Goal: Task Accomplishment & Management: Use online tool/utility

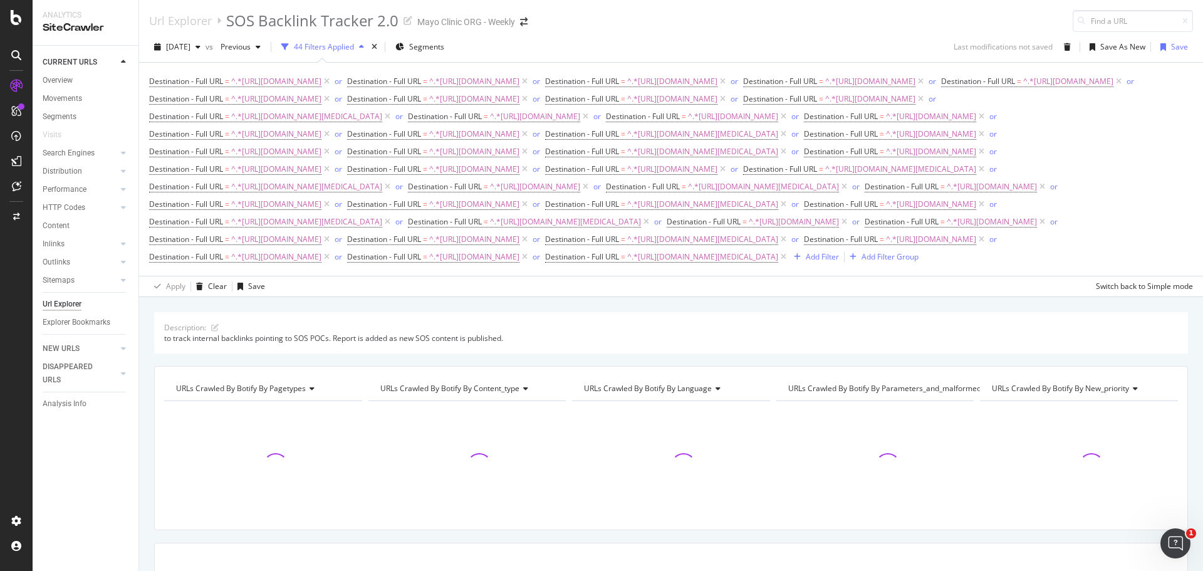
click at [61, 301] on div "Url Explorer" at bounding box center [62, 303] width 39 height 13
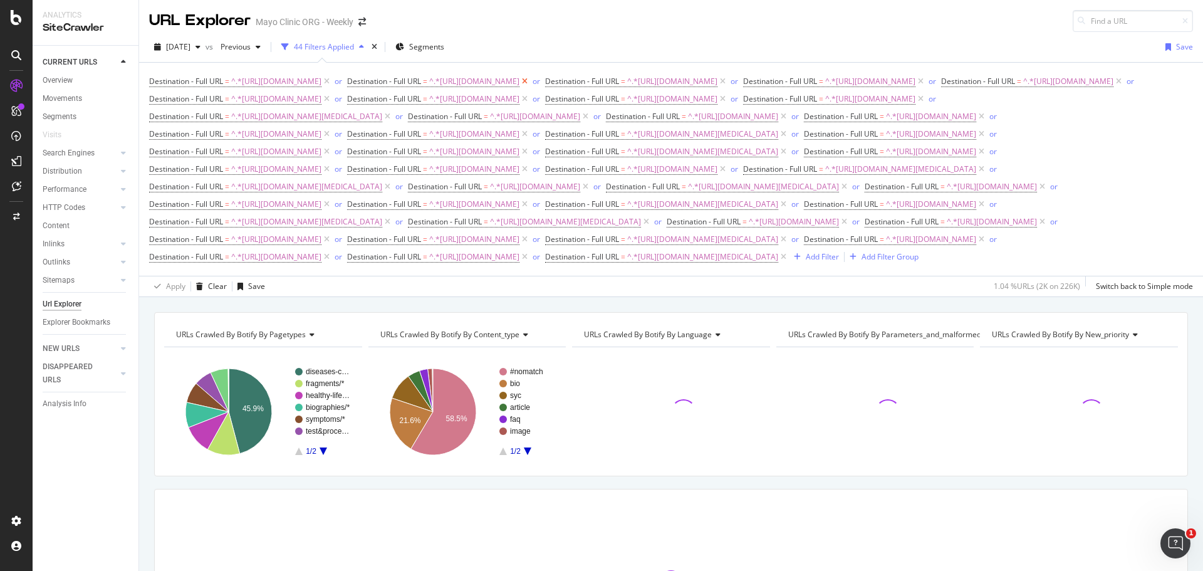
click at [530, 80] on icon at bounding box center [524, 81] width 11 height 13
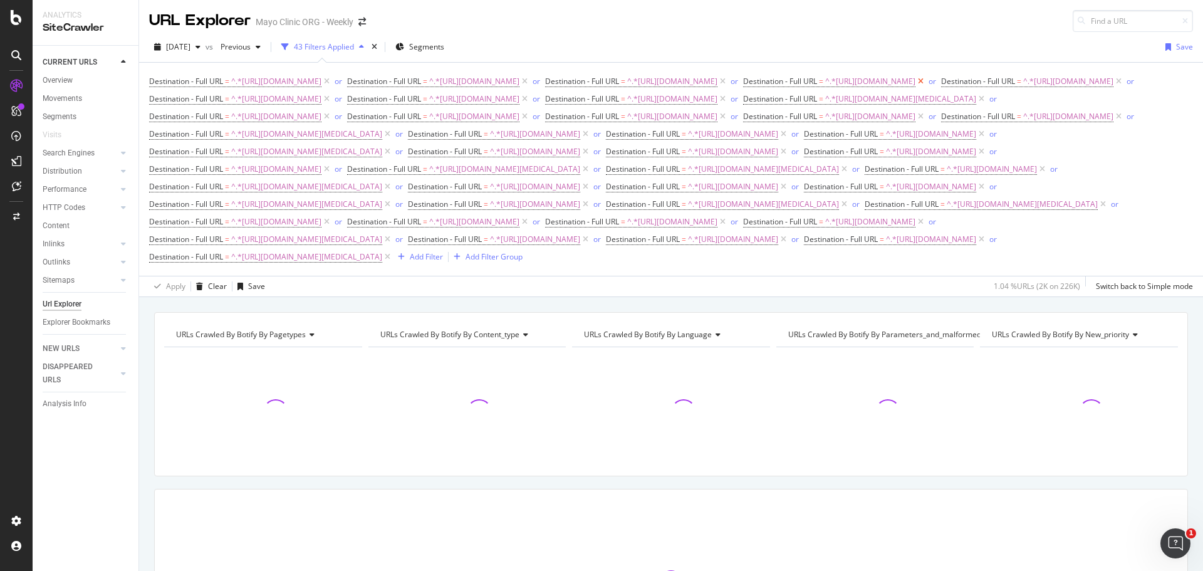
click at [915, 88] on icon at bounding box center [920, 81] width 11 height 13
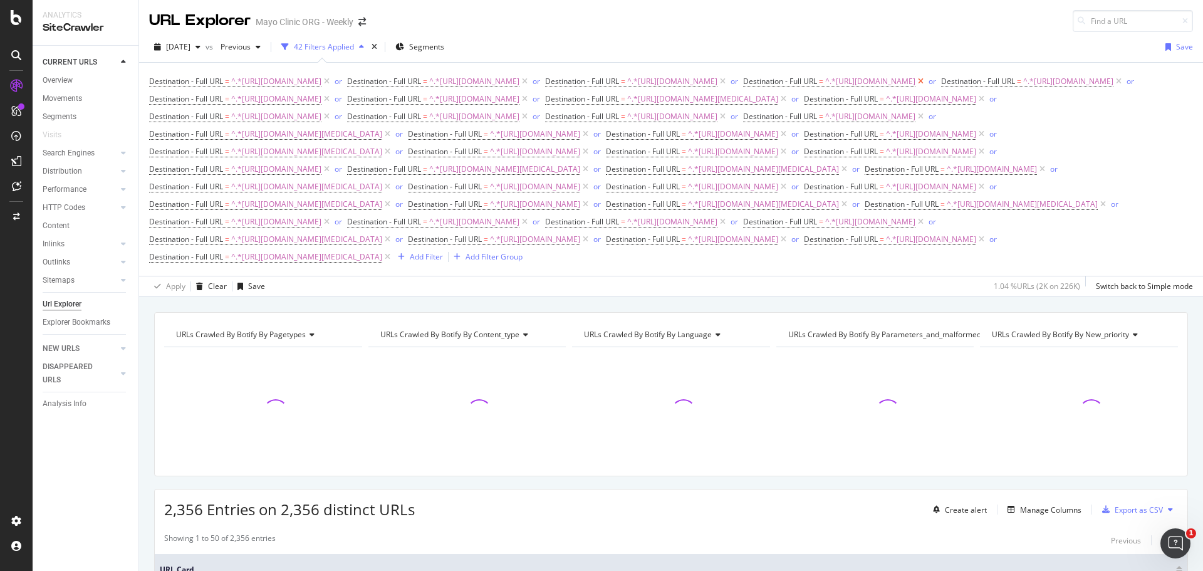
click at [915, 88] on icon at bounding box center [920, 81] width 11 height 13
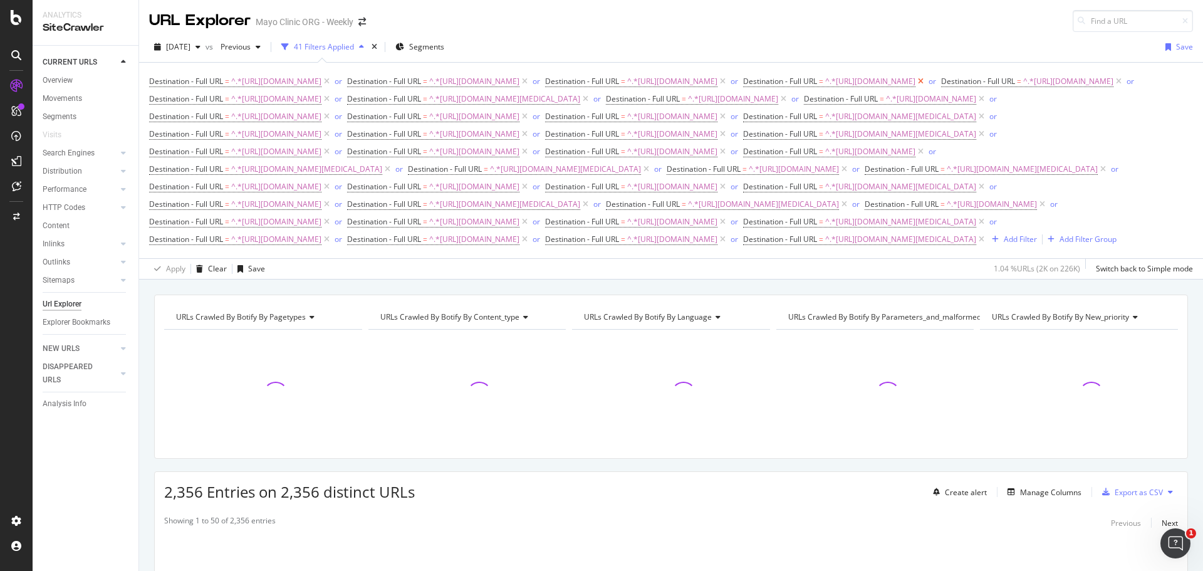
click at [915, 88] on icon at bounding box center [920, 81] width 11 height 13
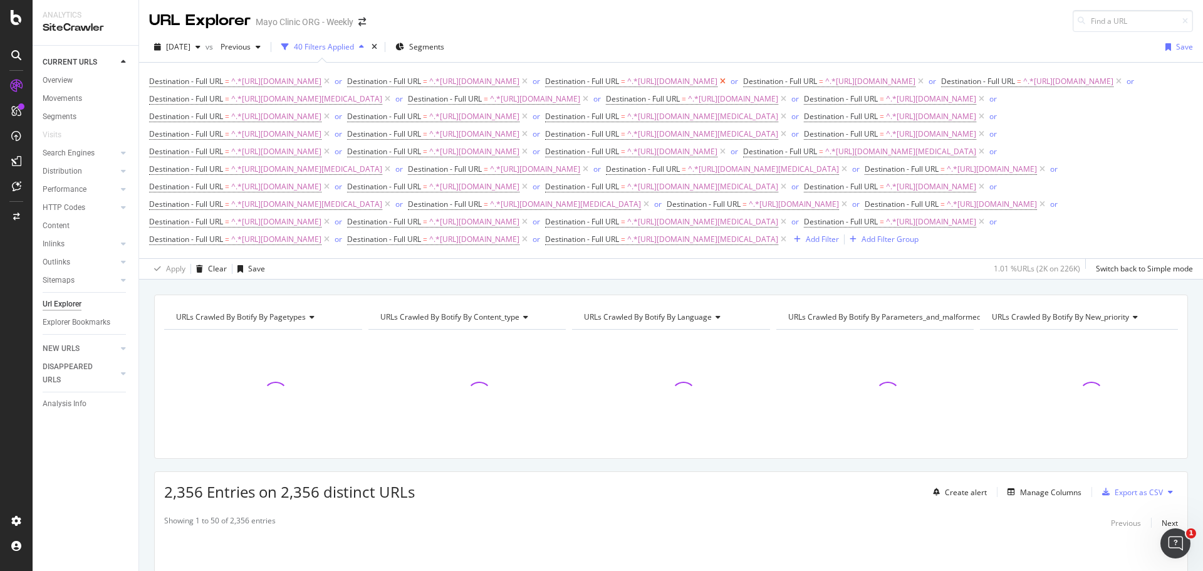
click at [717, 88] on icon at bounding box center [722, 81] width 11 height 13
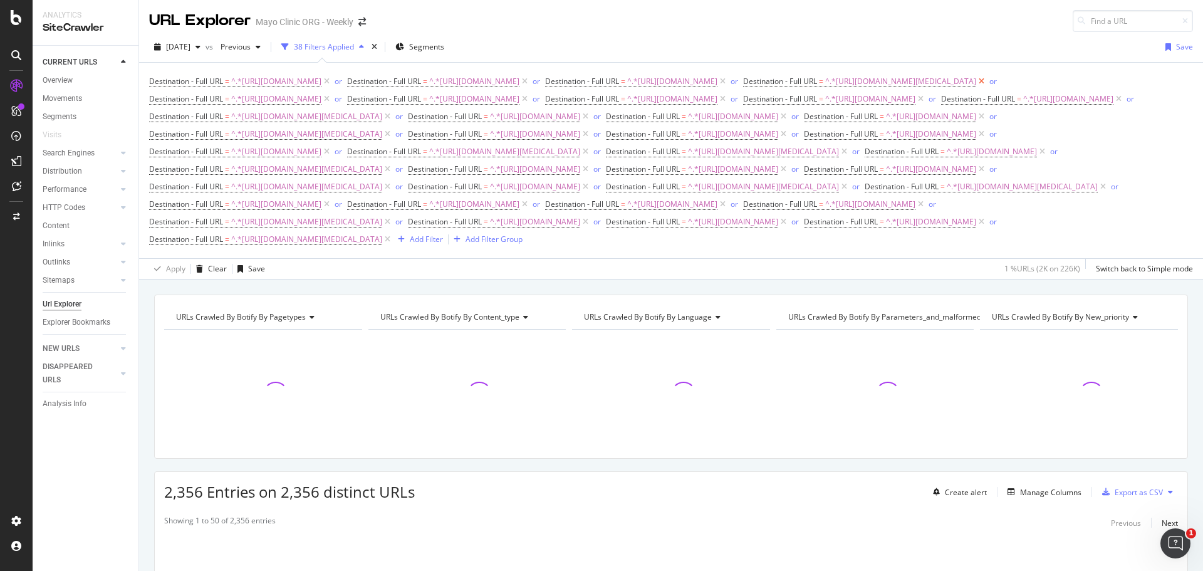
click at [976, 88] on icon at bounding box center [981, 81] width 11 height 13
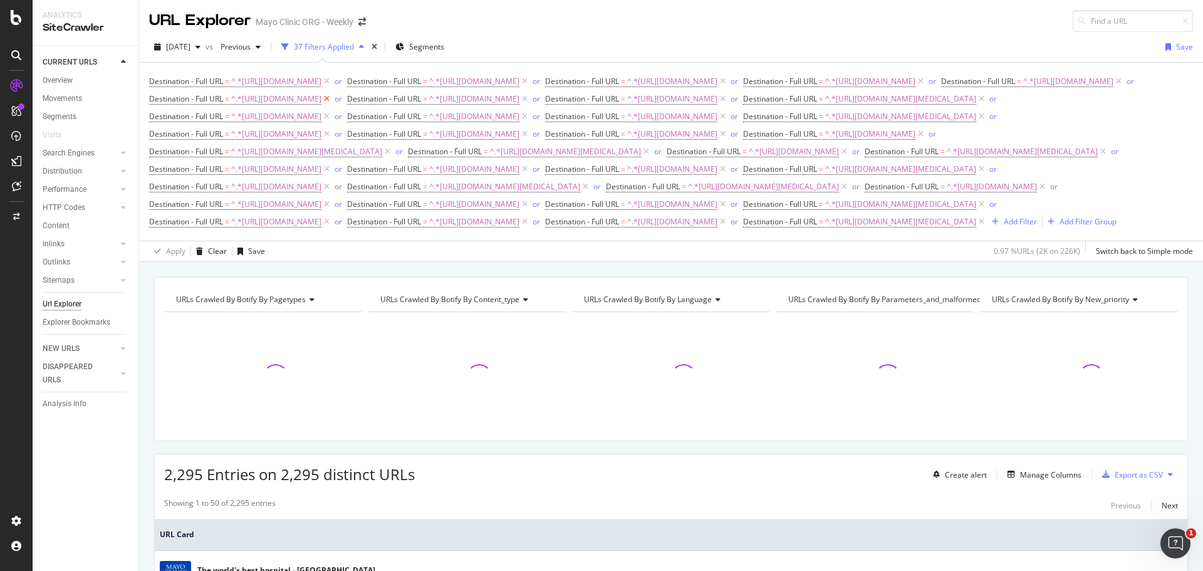
click at [332, 105] on icon at bounding box center [326, 99] width 11 height 13
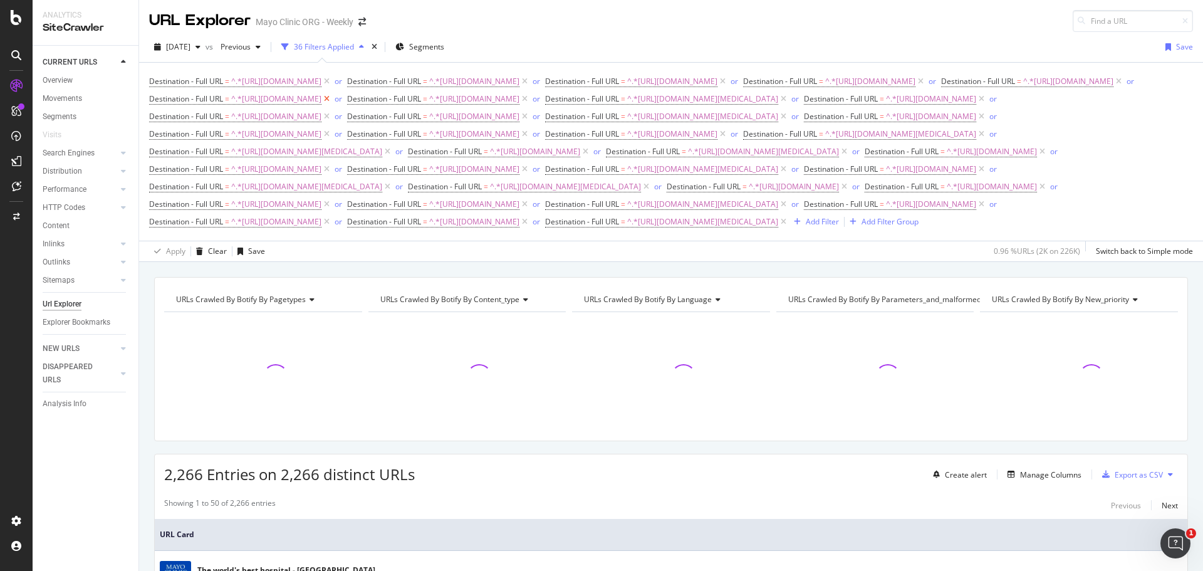
click at [332, 105] on icon at bounding box center [326, 99] width 11 height 13
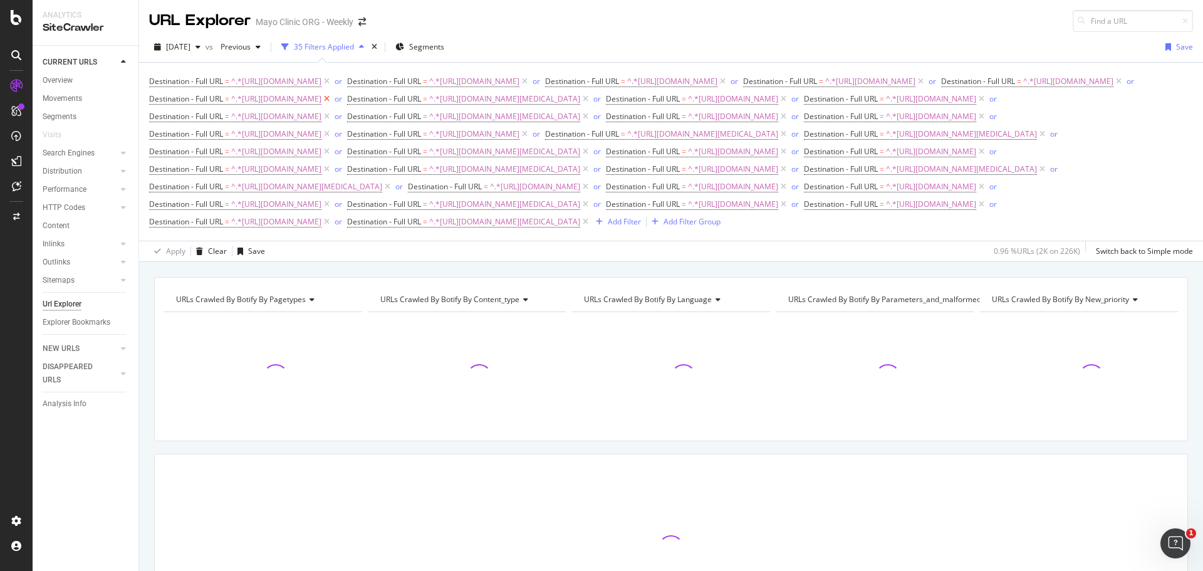
click at [332, 105] on icon at bounding box center [326, 99] width 11 height 13
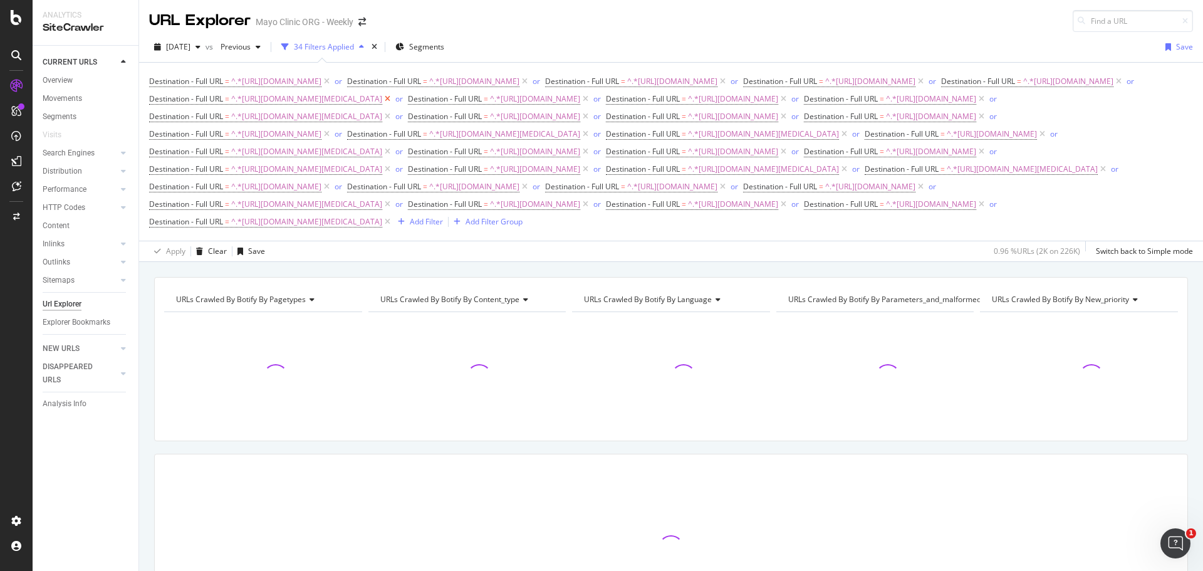
click at [393, 105] on icon at bounding box center [387, 99] width 11 height 13
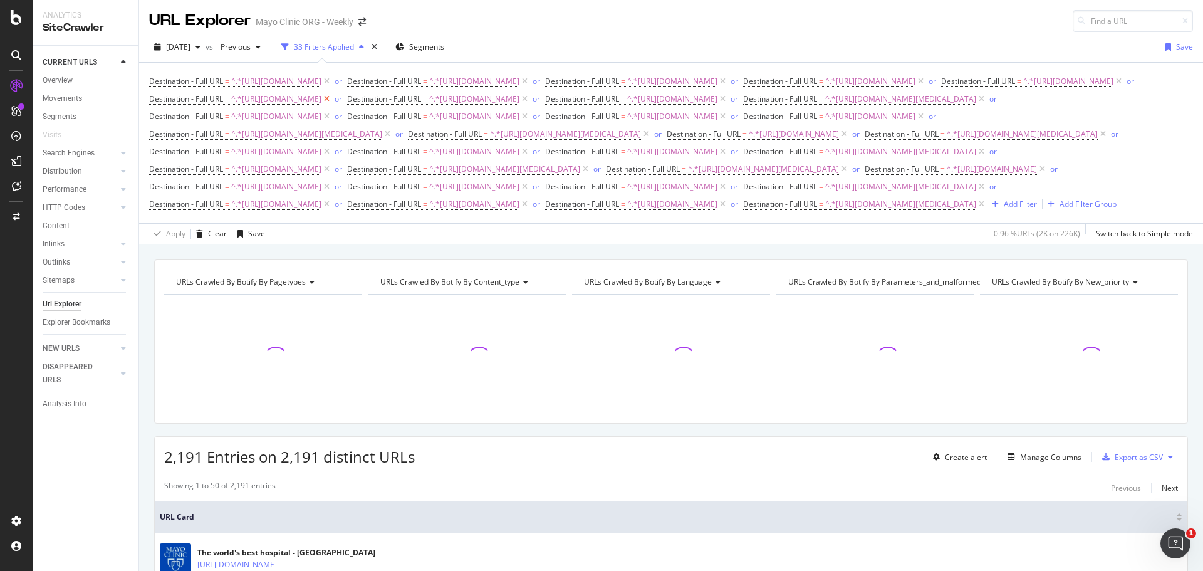
click at [332, 105] on icon at bounding box center [326, 99] width 11 height 13
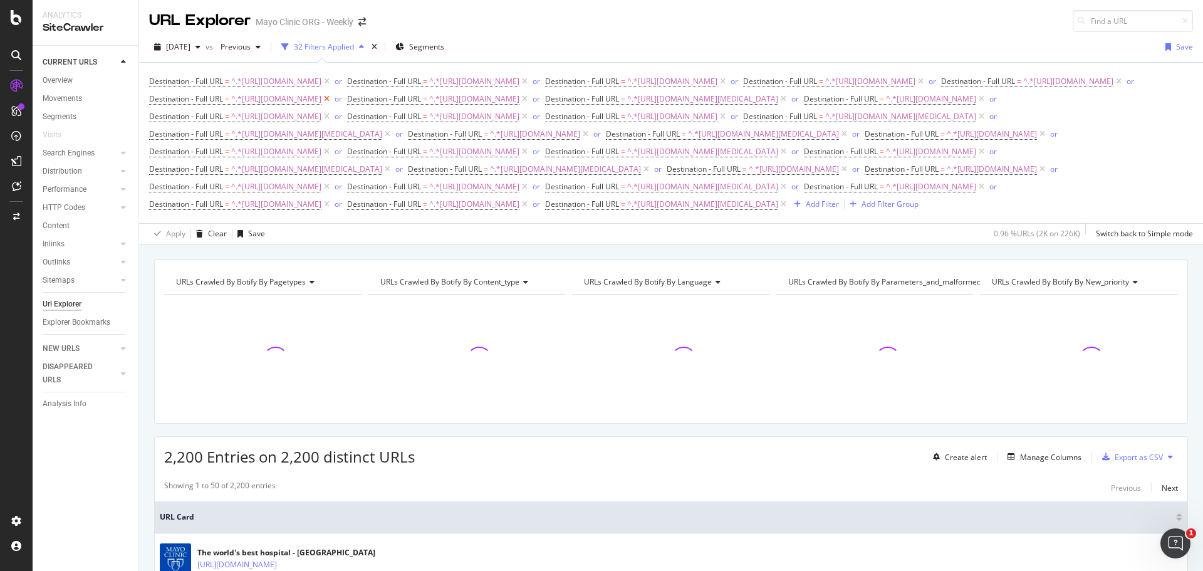
click at [332, 105] on icon at bounding box center [326, 99] width 11 height 13
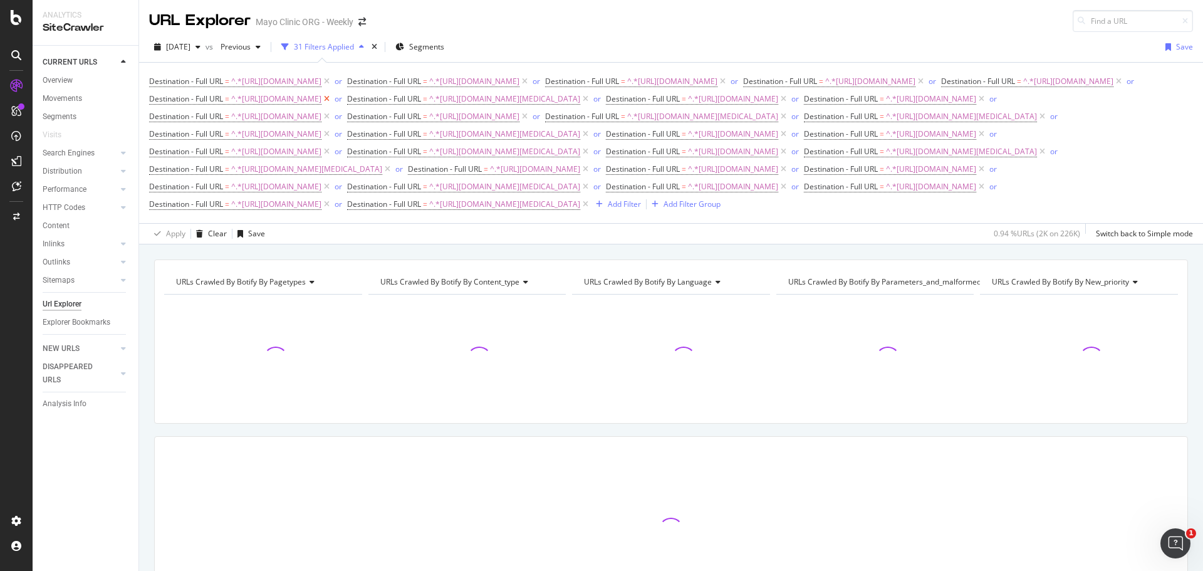
click at [332, 105] on icon at bounding box center [326, 99] width 11 height 13
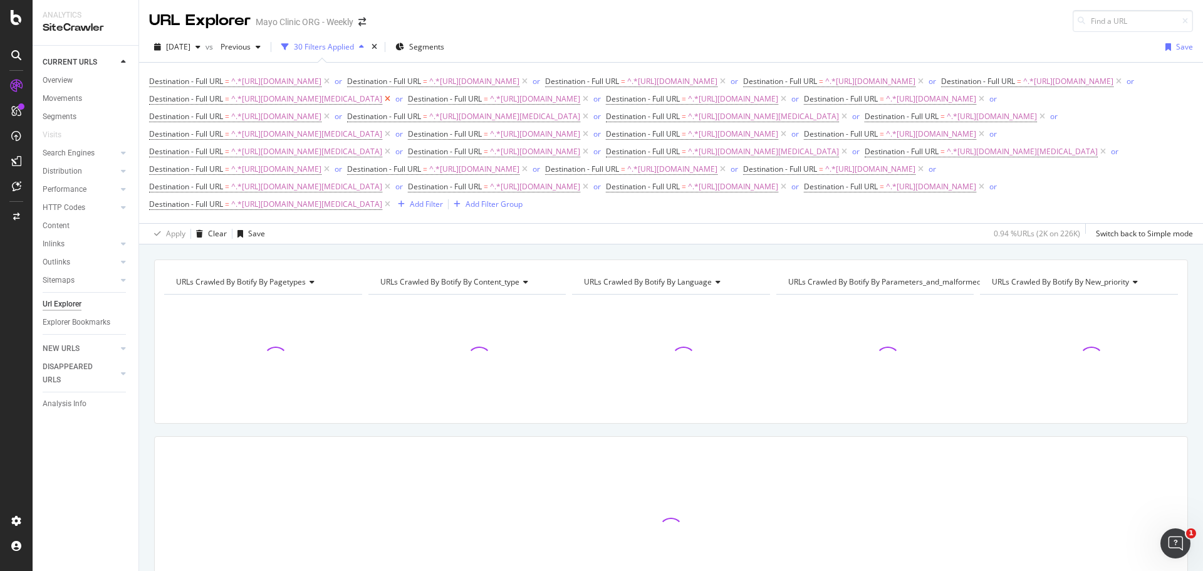
click at [393, 105] on icon at bounding box center [387, 99] width 11 height 13
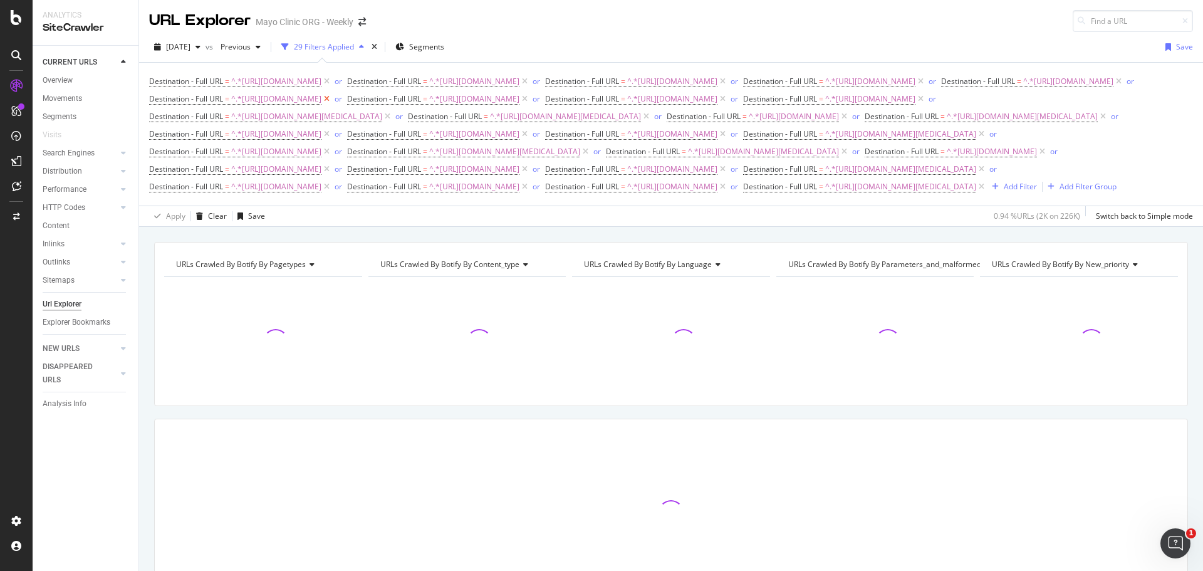
click at [332, 105] on icon at bounding box center [326, 99] width 11 height 13
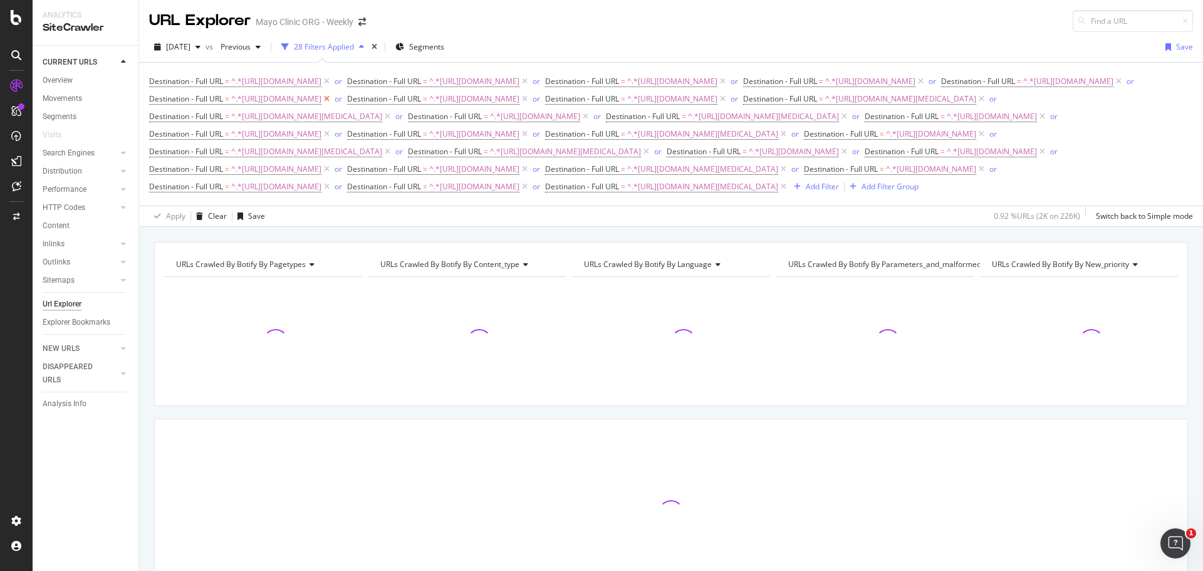
click at [332, 105] on icon at bounding box center [326, 99] width 11 height 13
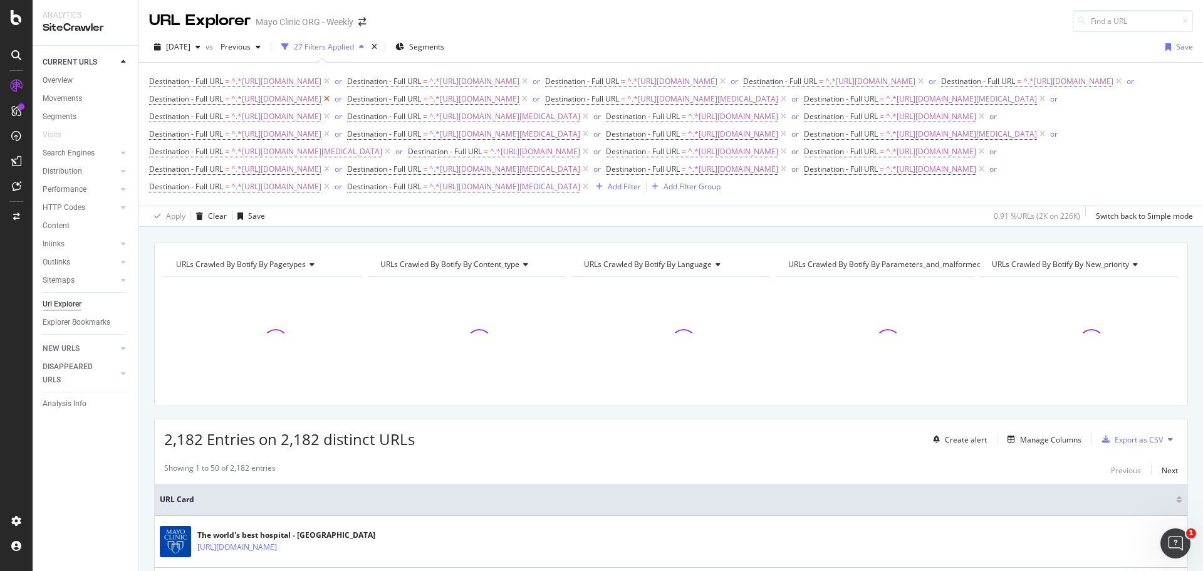
click at [332, 105] on icon at bounding box center [326, 99] width 11 height 13
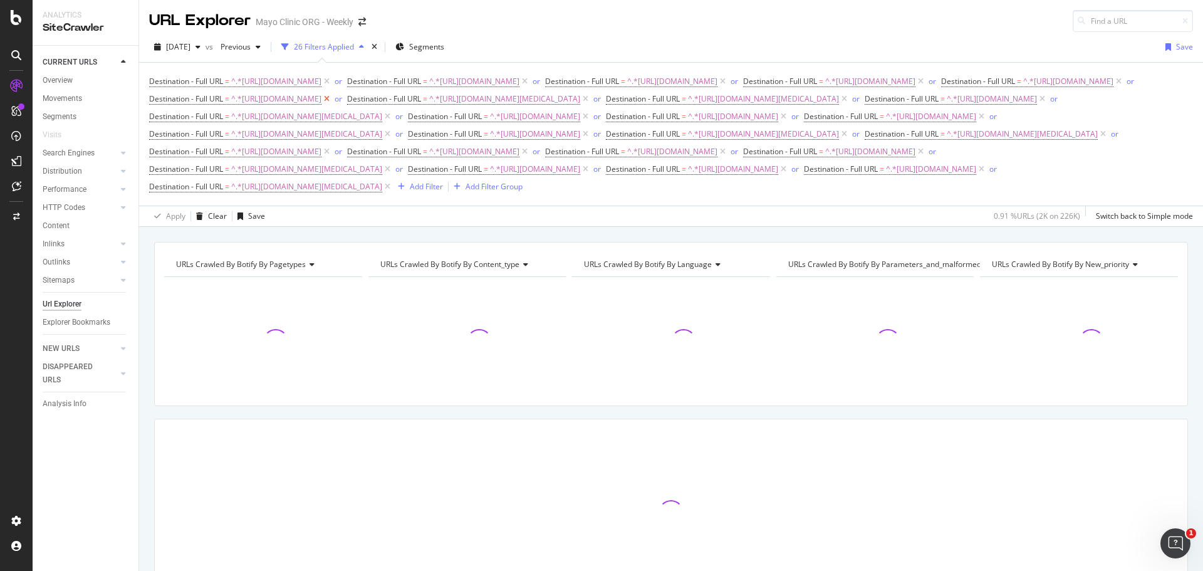
click at [332, 105] on icon at bounding box center [326, 99] width 11 height 13
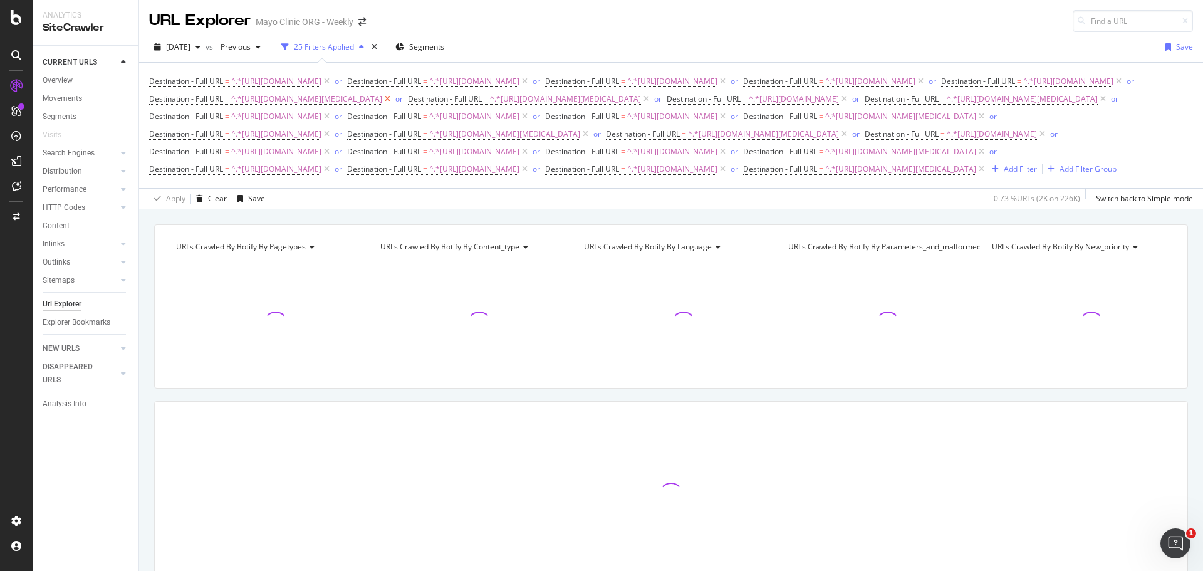
click at [393, 105] on icon at bounding box center [387, 99] width 11 height 13
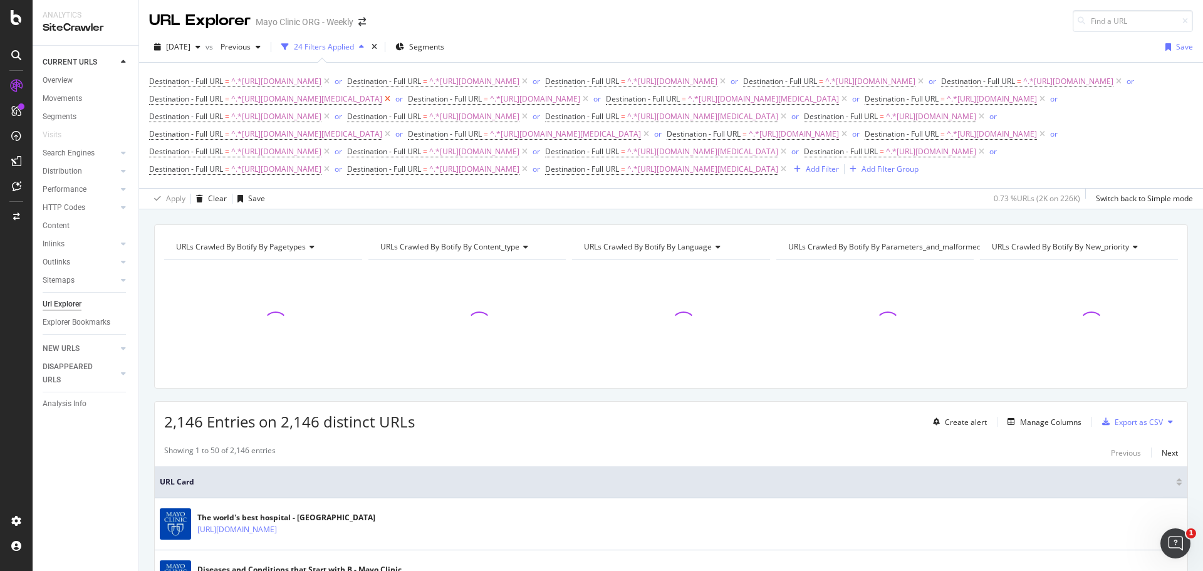
click at [393, 105] on icon at bounding box center [387, 99] width 11 height 13
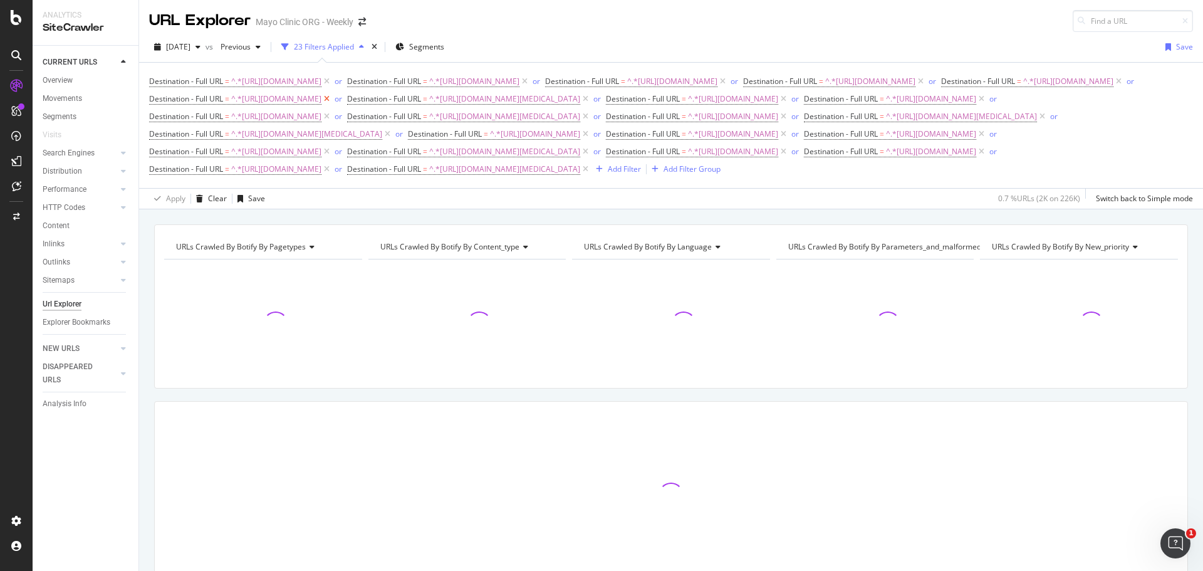
click at [332, 105] on icon at bounding box center [326, 99] width 11 height 13
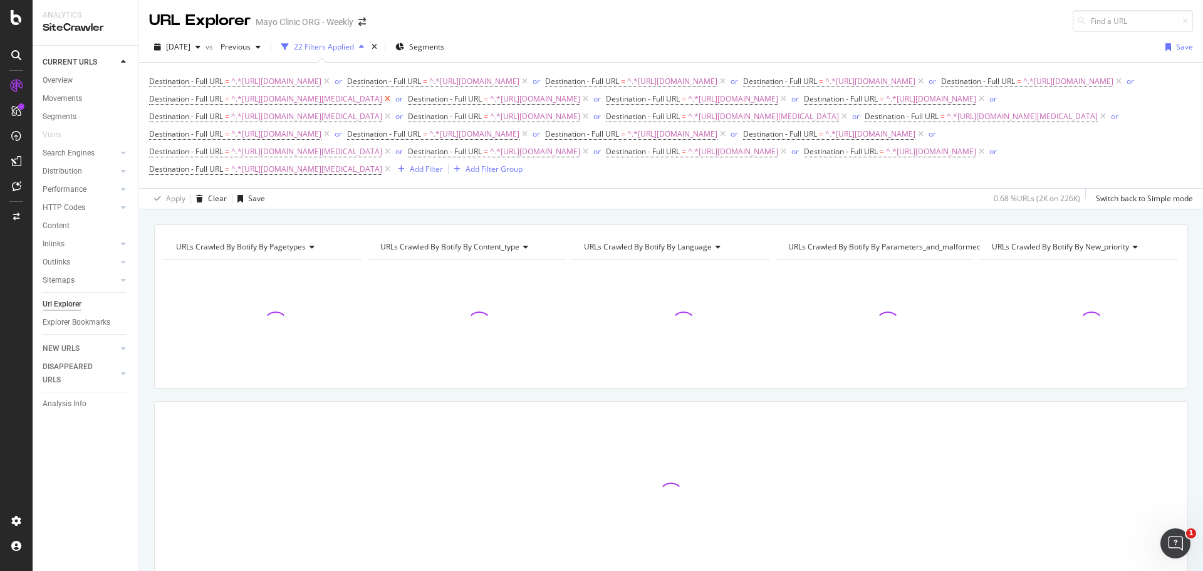
click at [393, 105] on icon at bounding box center [387, 99] width 11 height 13
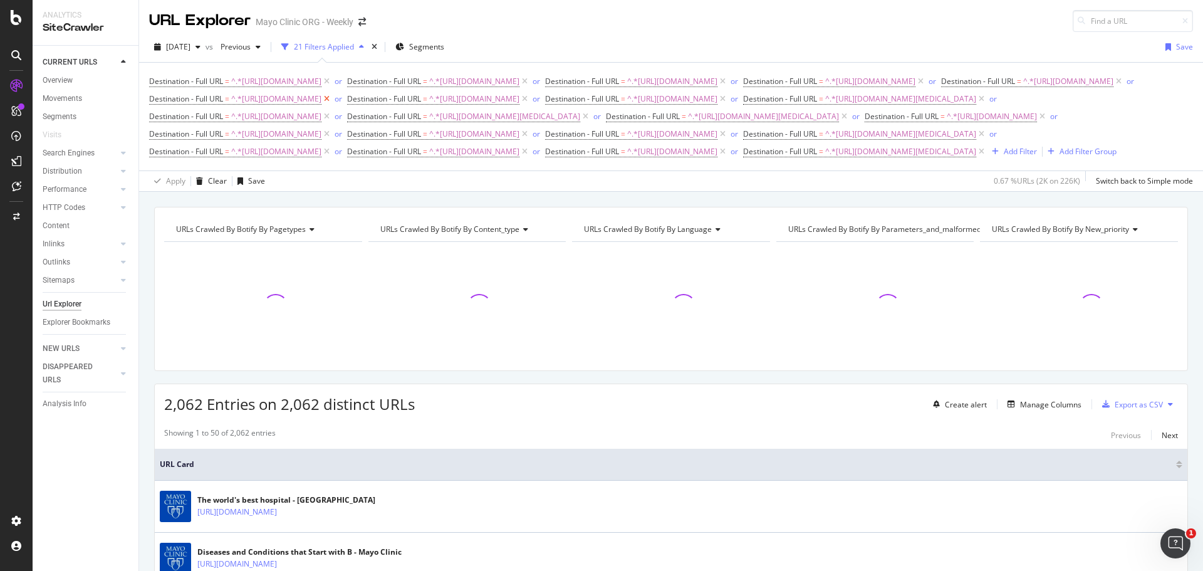
click at [332, 105] on icon at bounding box center [326, 99] width 11 height 13
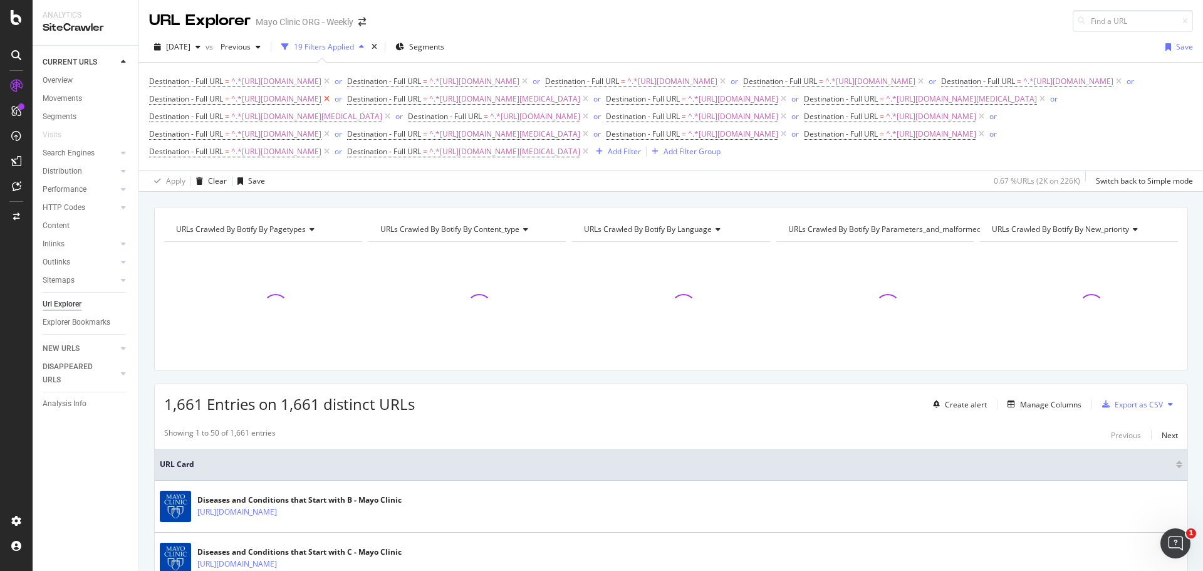
click at [332, 105] on icon at bounding box center [326, 99] width 11 height 13
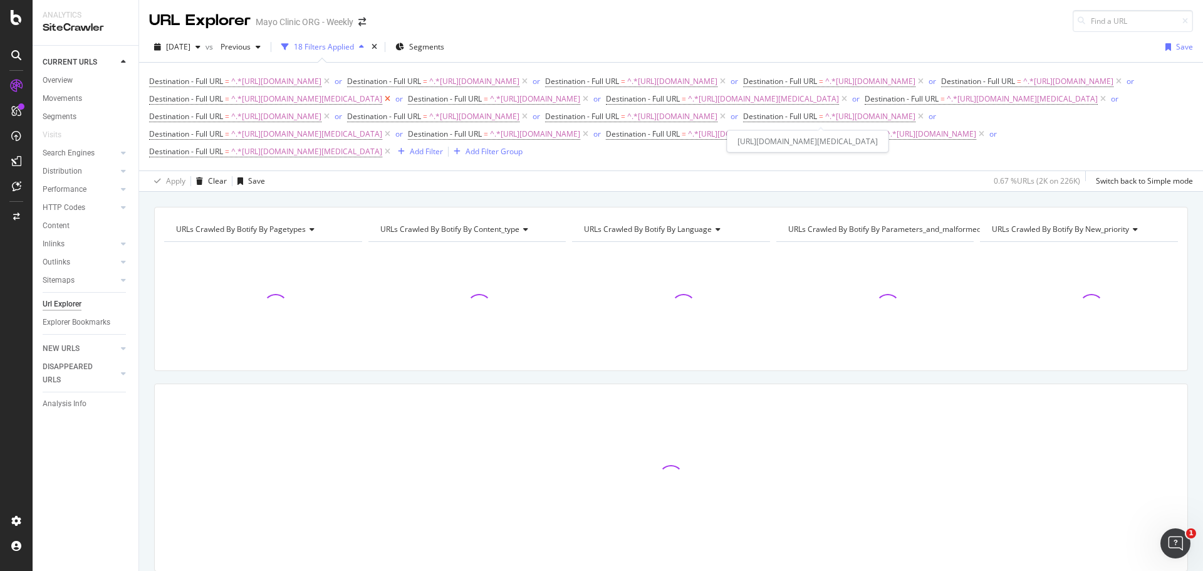
click at [393, 105] on icon at bounding box center [387, 99] width 11 height 13
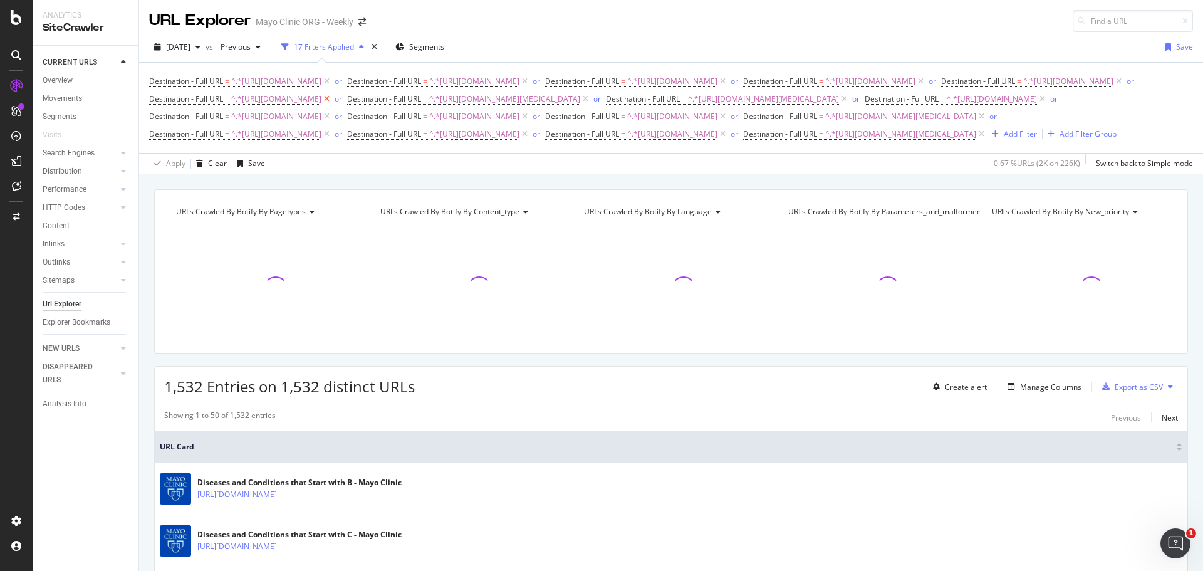
click at [332, 105] on icon at bounding box center [326, 99] width 11 height 13
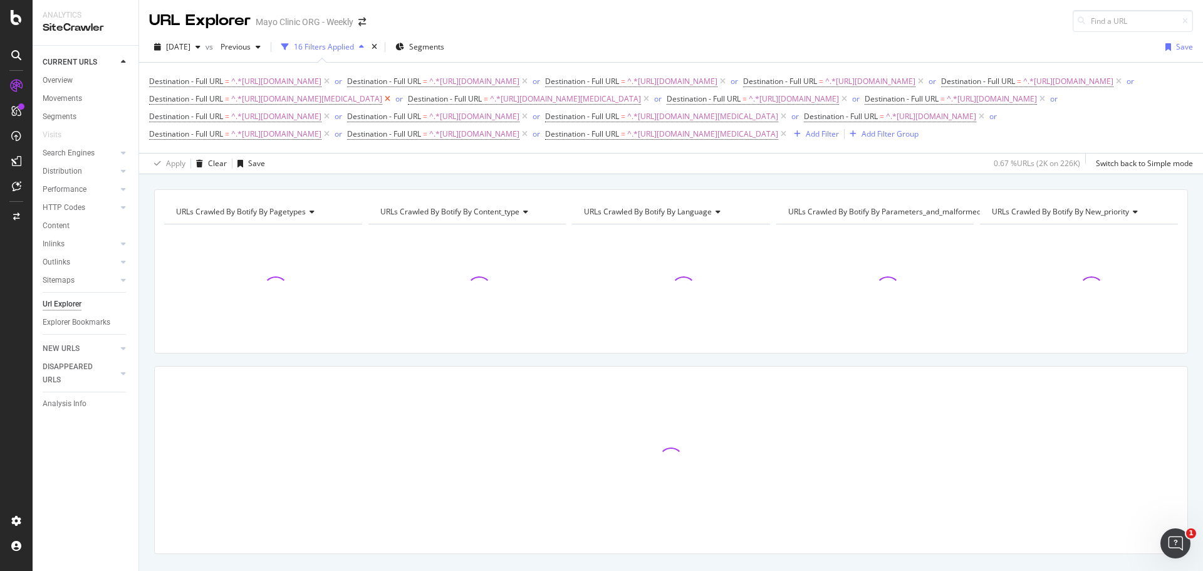
click at [393, 105] on icon at bounding box center [387, 99] width 11 height 13
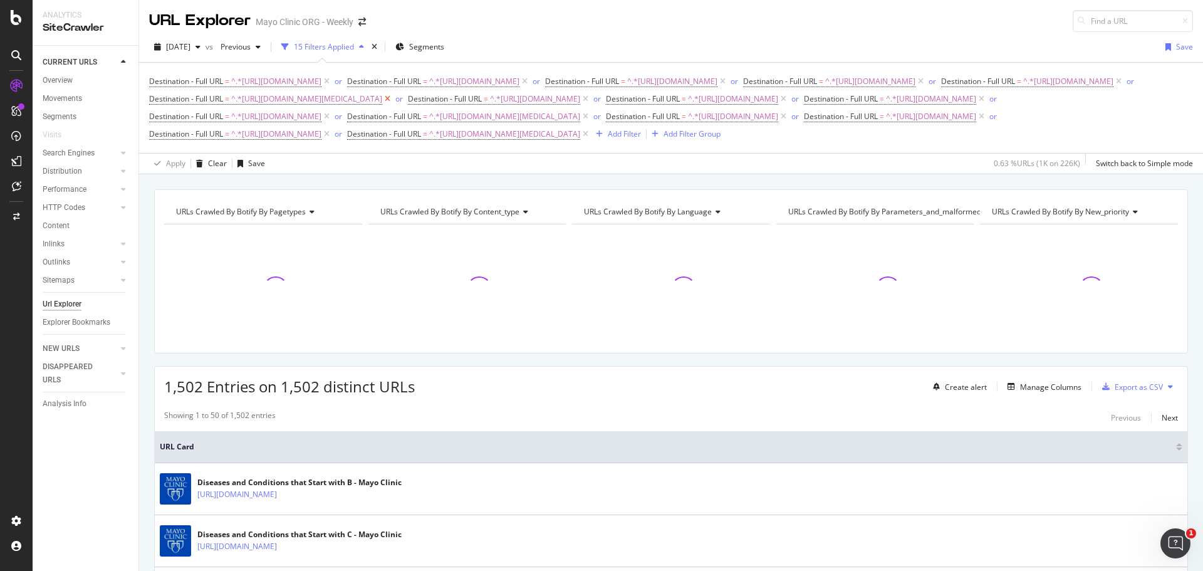
click at [393, 105] on icon at bounding box center [387, 99] width 11 height 13
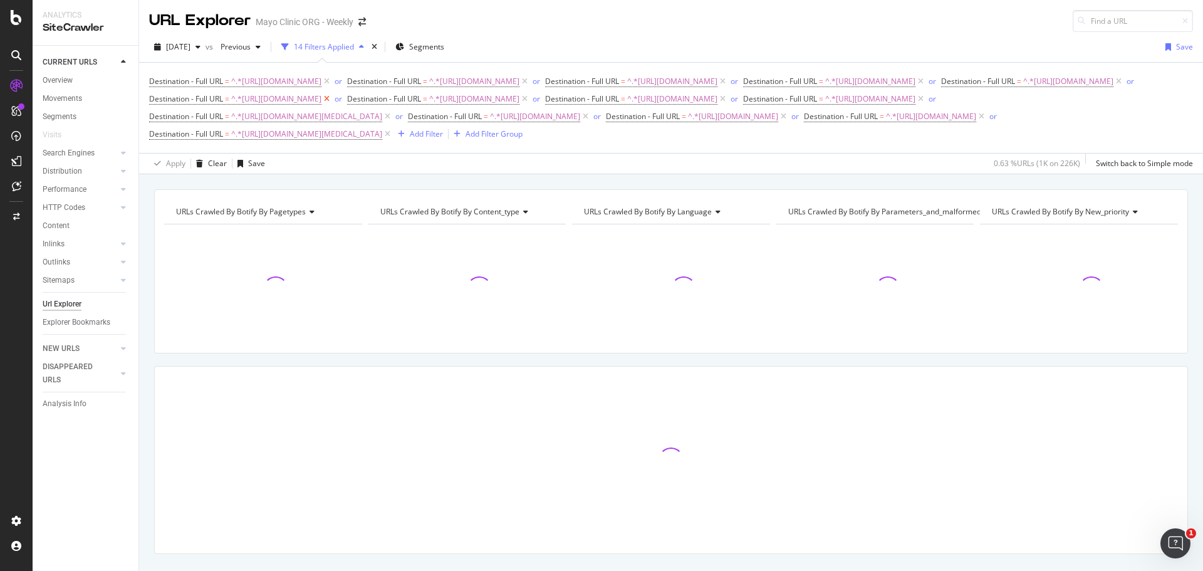
click at [332, 105] on icon at bounding box center [326, 99] width 11 height 13
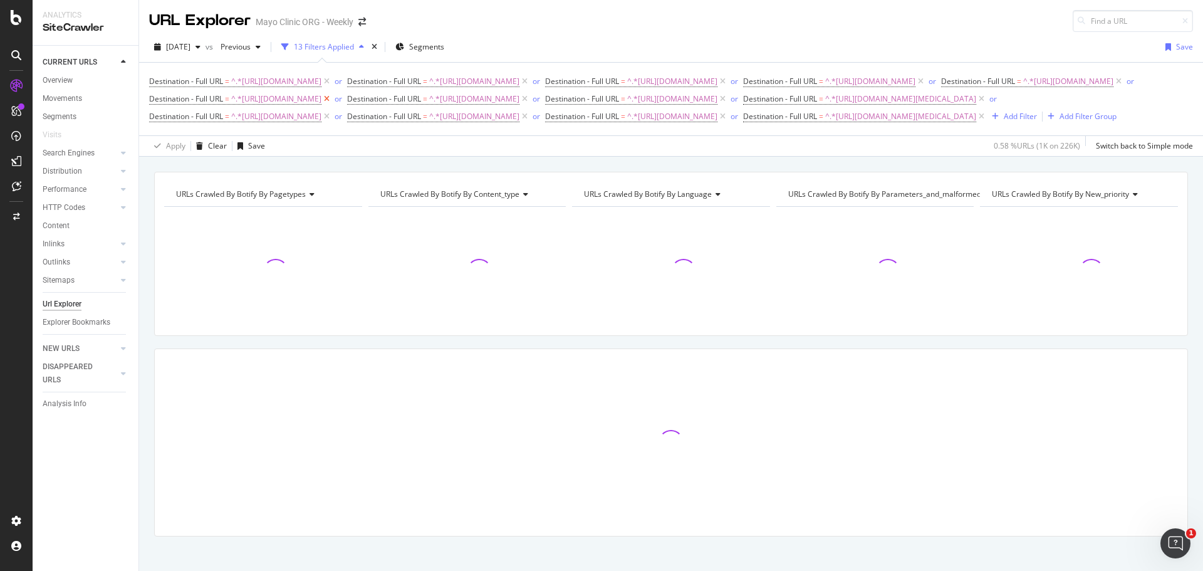
click at [332, 105] on icon at bounding box center [326, 99] width 11 height 13
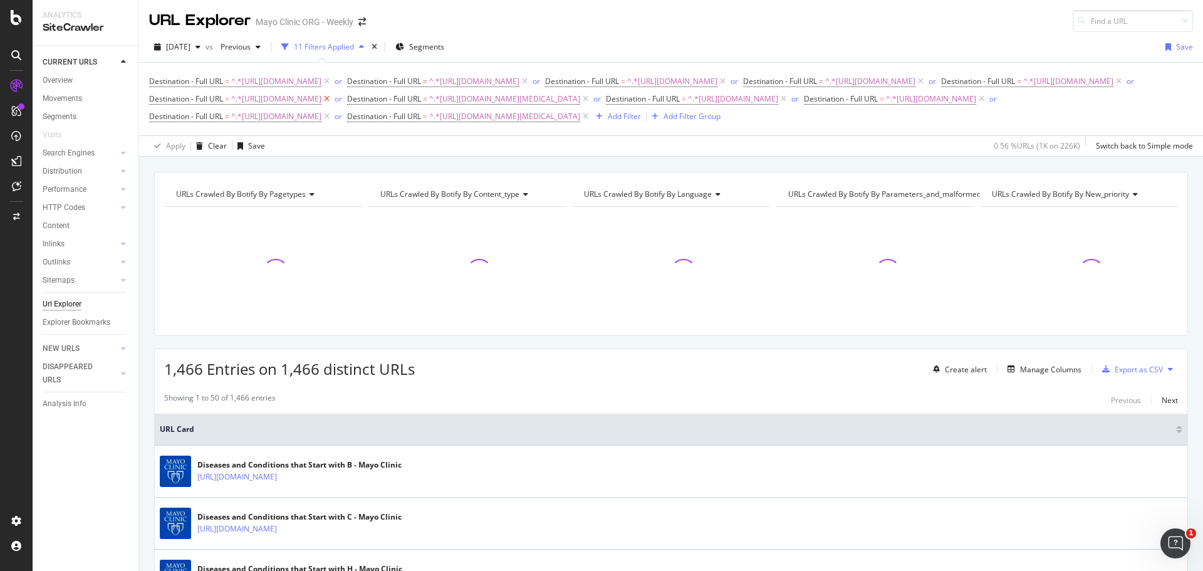
click at [332, 105] on icon at bounding box center [326, 99] width 11 height 13
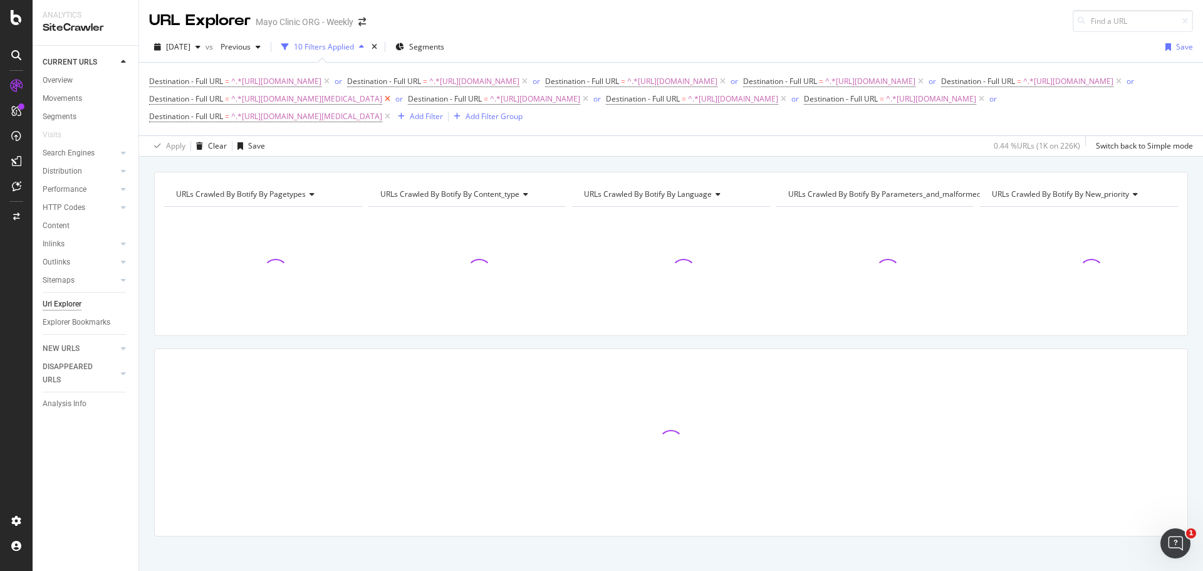
click at [393, 105] on icon at bounding box center [387, 99] width 11 height 13
